Goal: Information Seeking & Learning: Learn about a topic

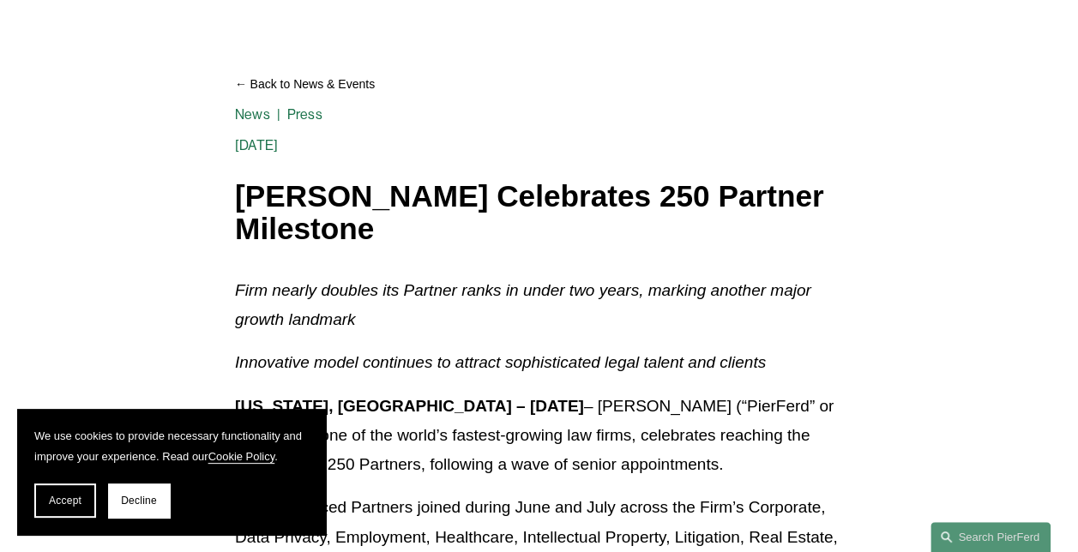
scroll to position [172, 0]
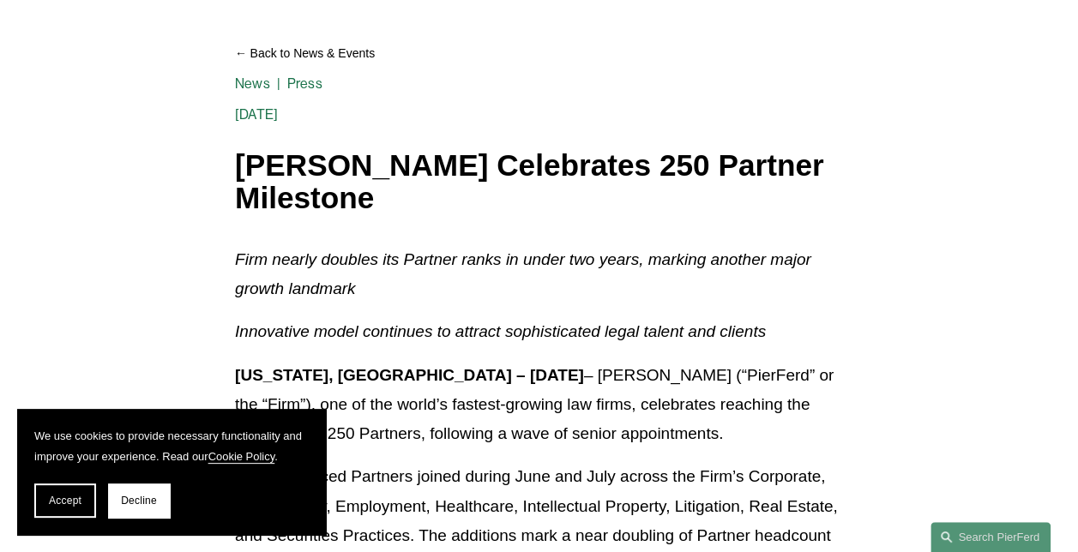
click at [136, 499] on span "Decline" at bounding box center [139, 501] width 36 height 12
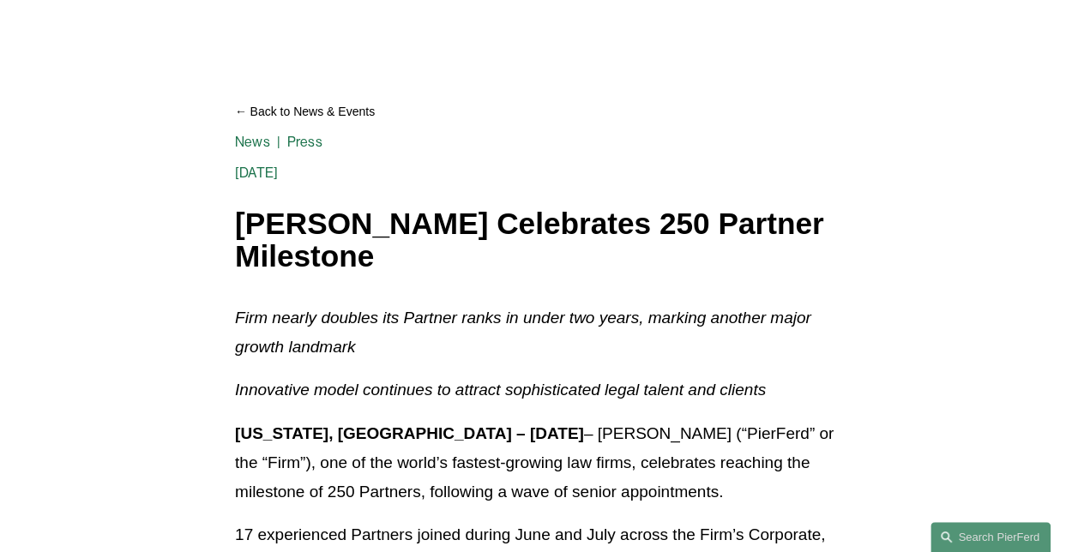
scroll to position [0, 0]
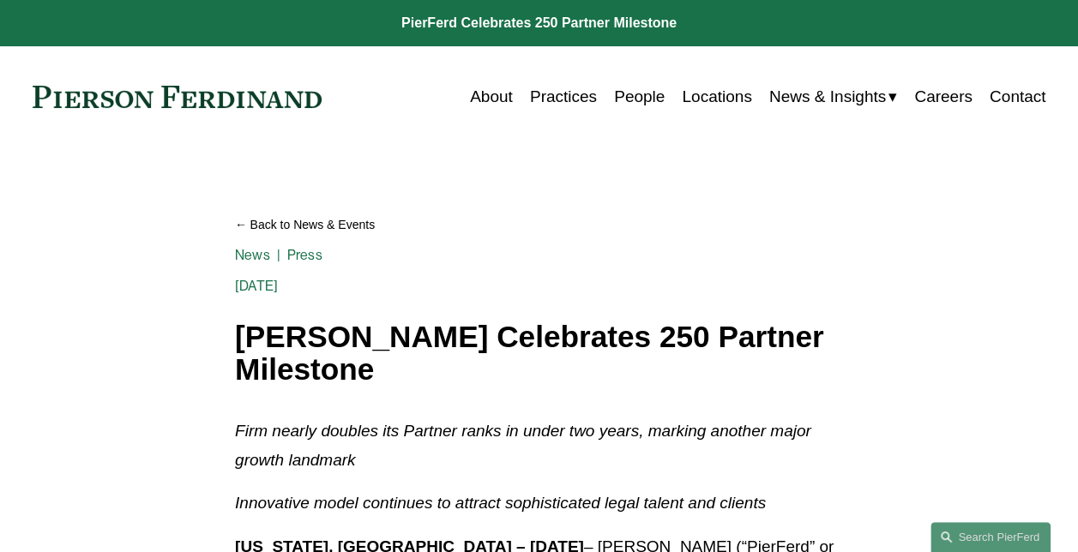
click at [643, 97] on link "People" at bounding box center [639, 97] width 51 height 33
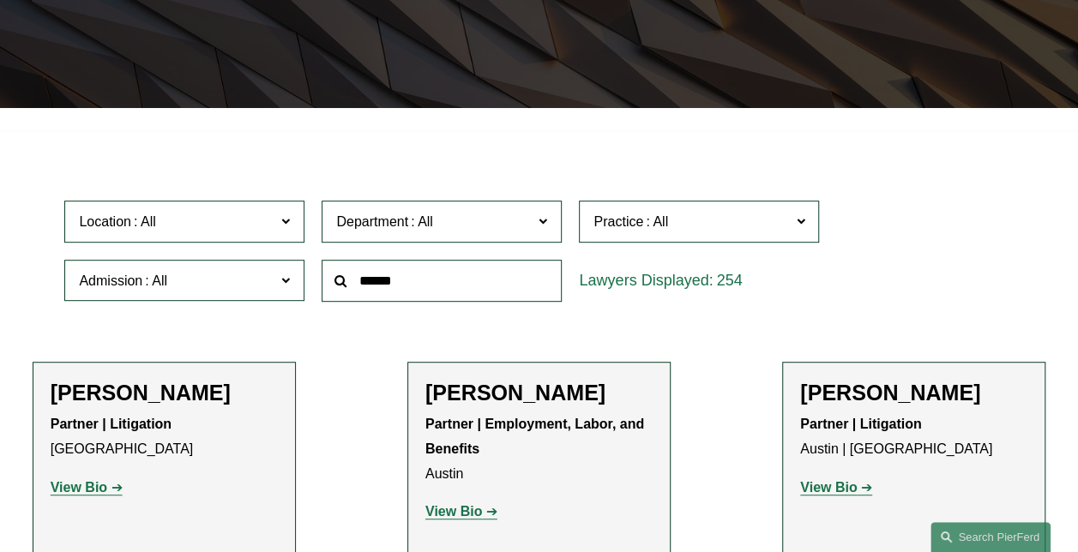
scroll to position [257, 0]
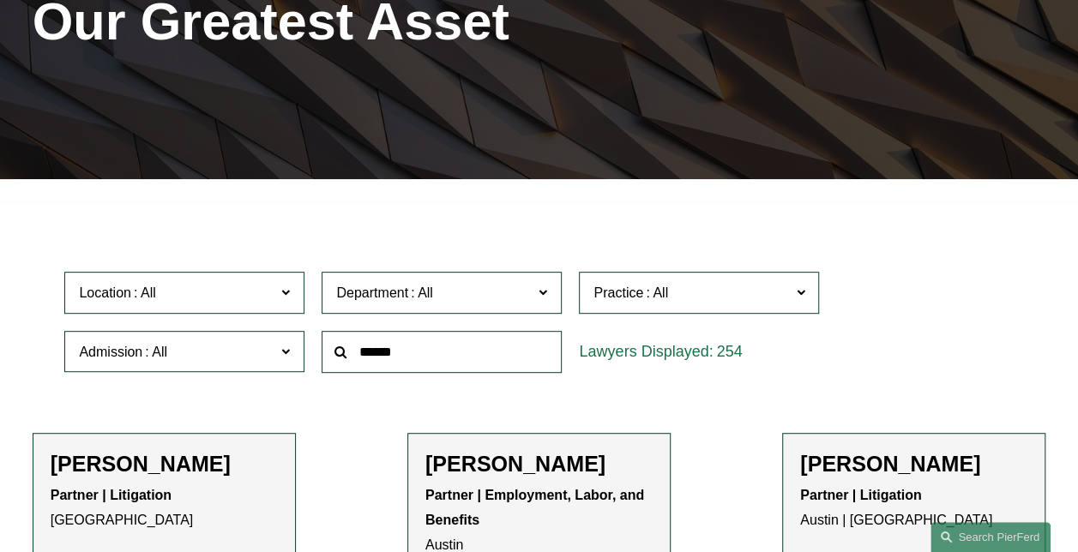
click at [546, 293] on span at bounding box center [543, 292] width 9 height 22
click at [0, 0] on link "Intellectual Property" at bounding box center [0, 0] width 0 height 0
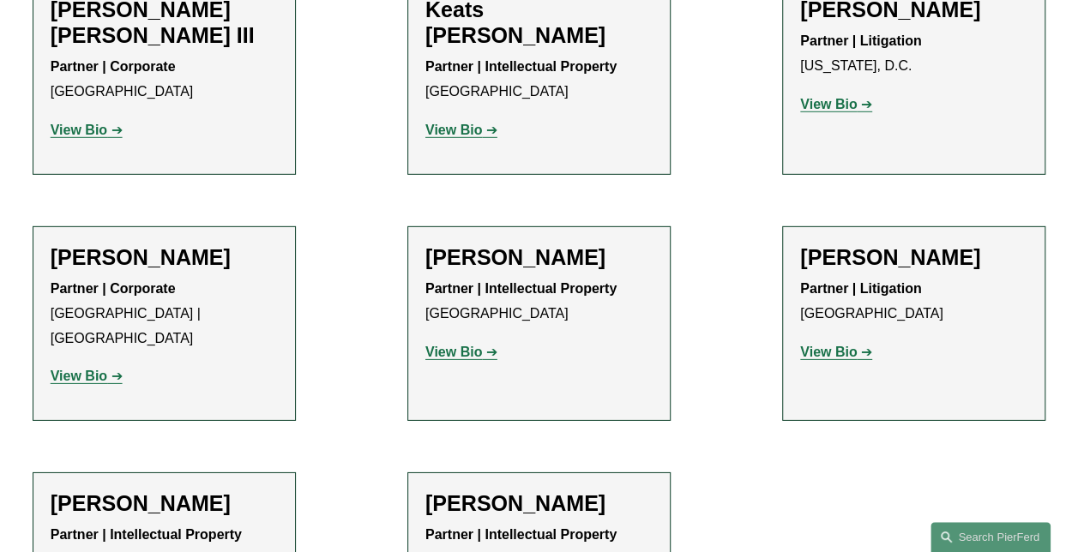
scroll to position [2402, 0]
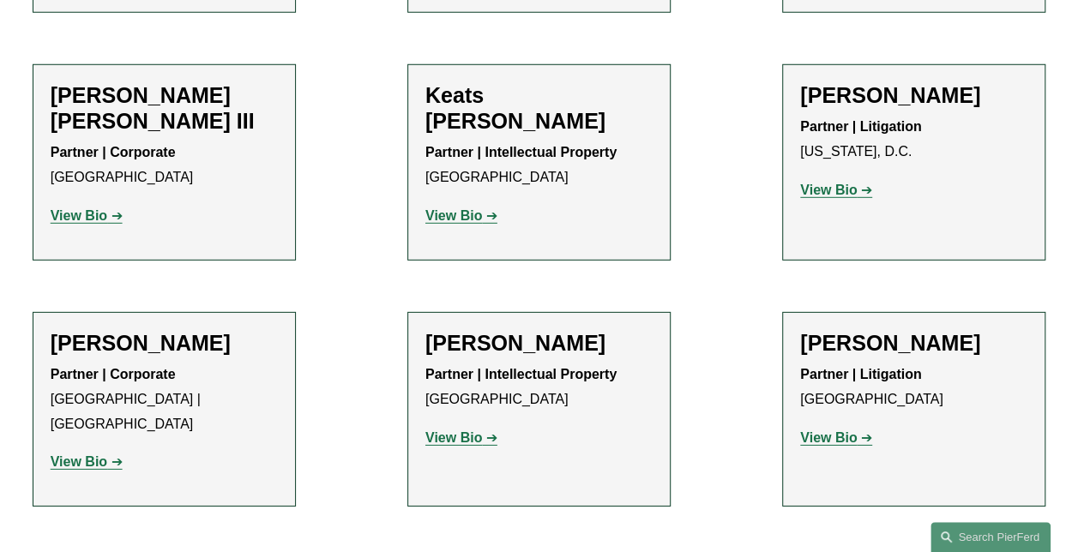
click at [834, 431] on strong "View Bio" at bounding box center [828, 438] width 57 height 15
click at [458, 431] on strong "View Bio" at bounding box center [454, 438] width 57 height 15
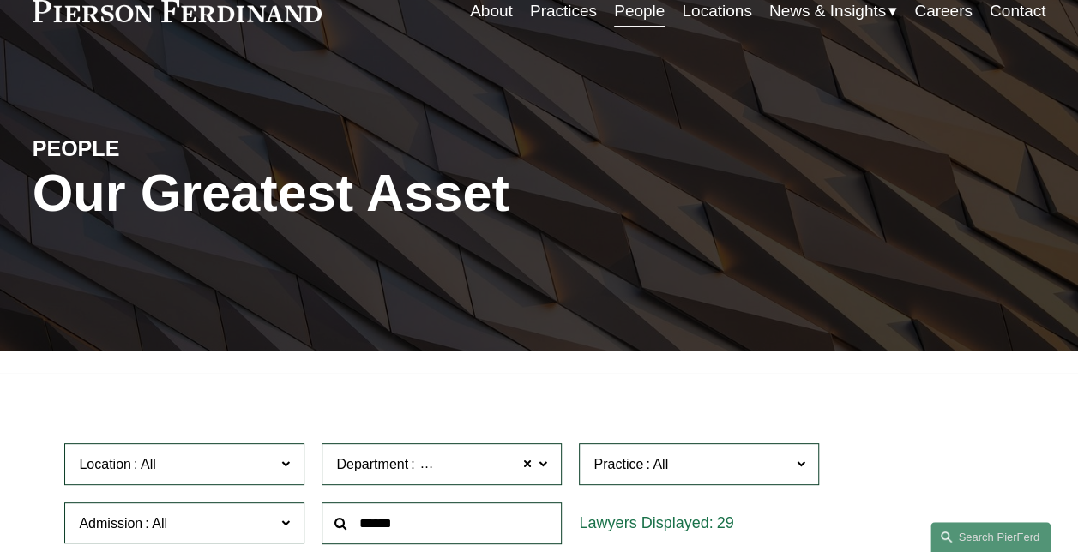
scroll to position [0, 0]
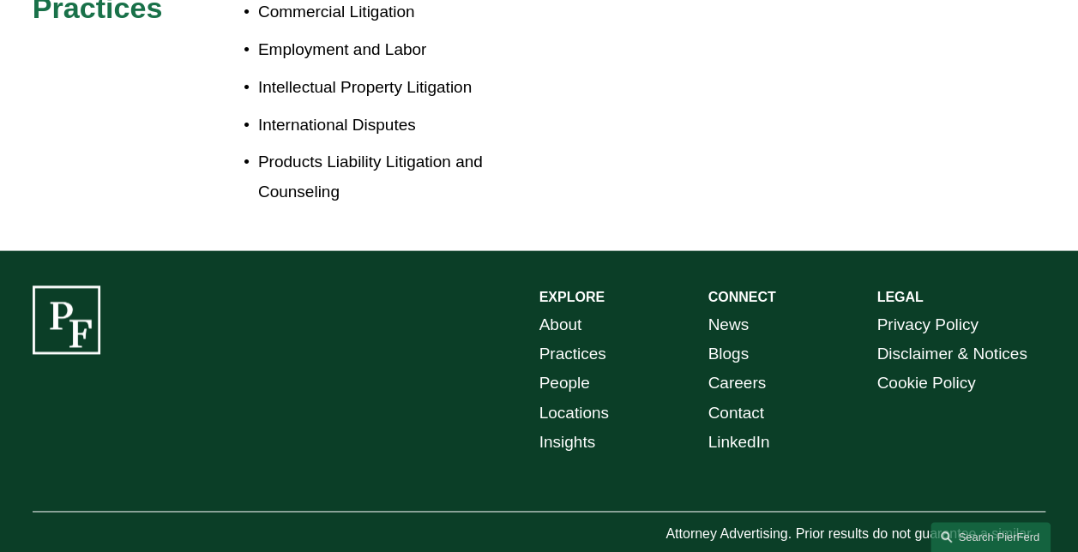
scroll to position [463, 0]
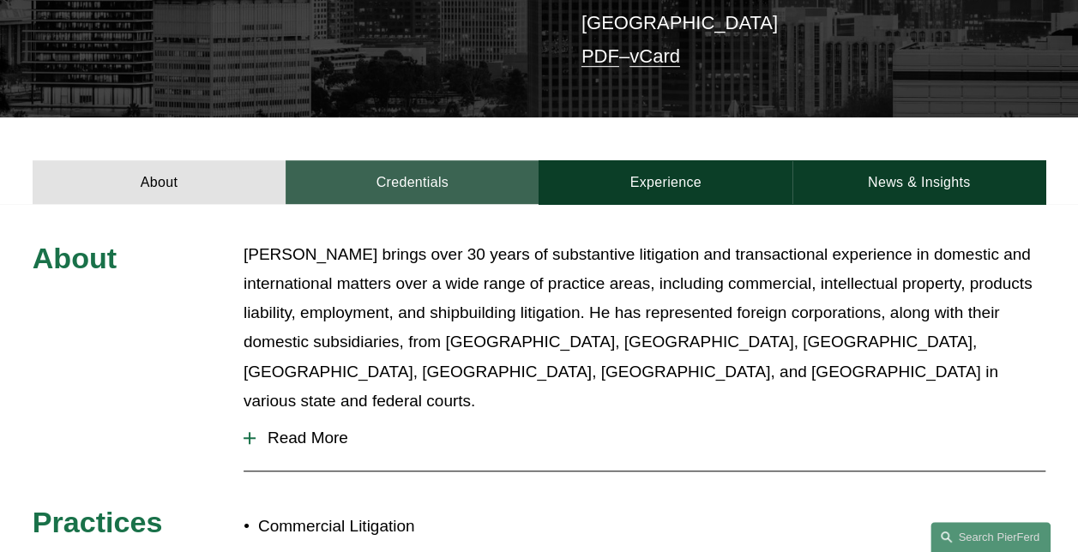
click at [482, 161] on link "Credentials" at bounding box center [412, 182] width 253 height 44
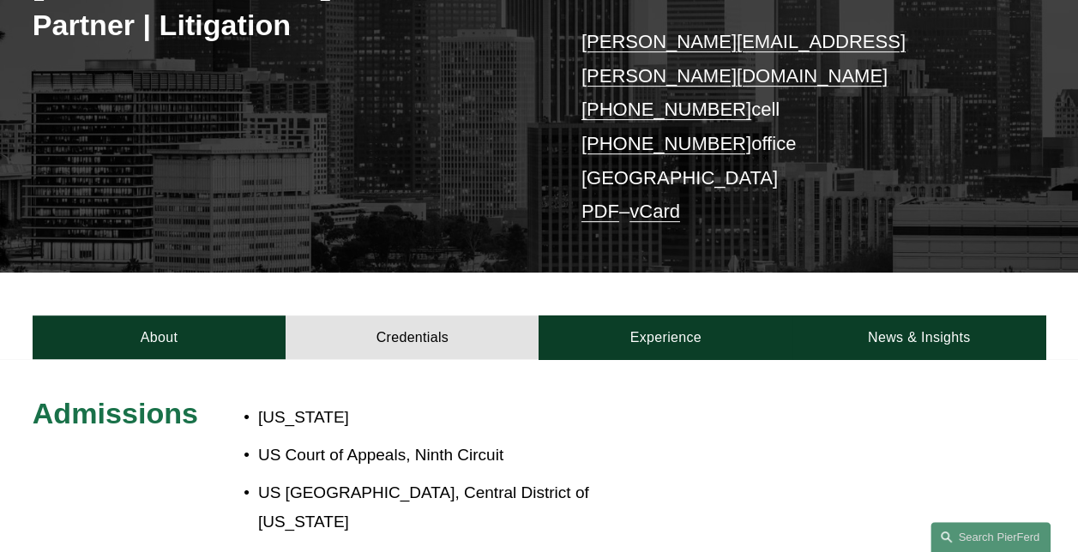
scroll to position [292, 0]
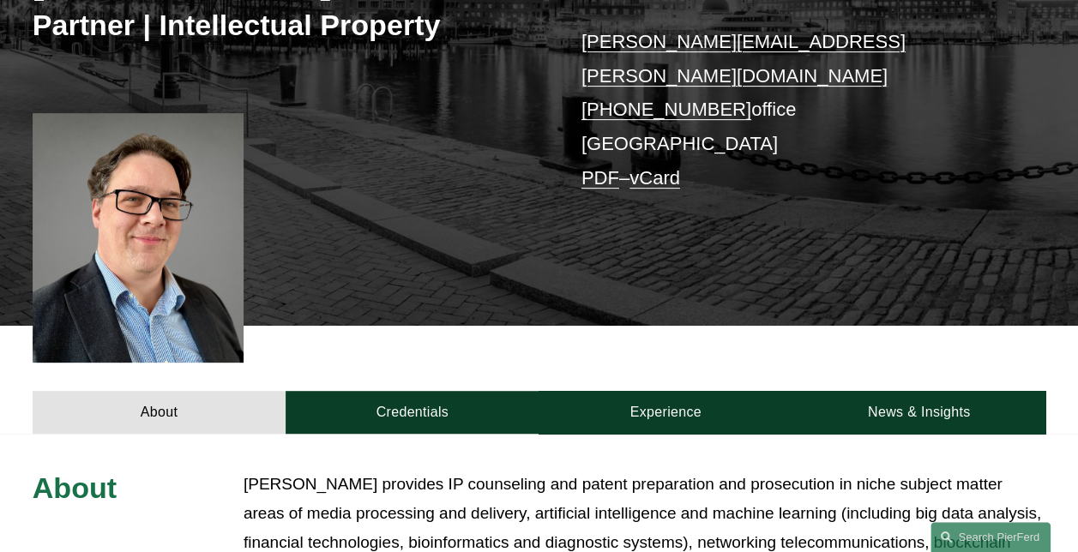
scroll to position [127, 0]
